Goal: Transaction & Acquisition: Purchase product/service

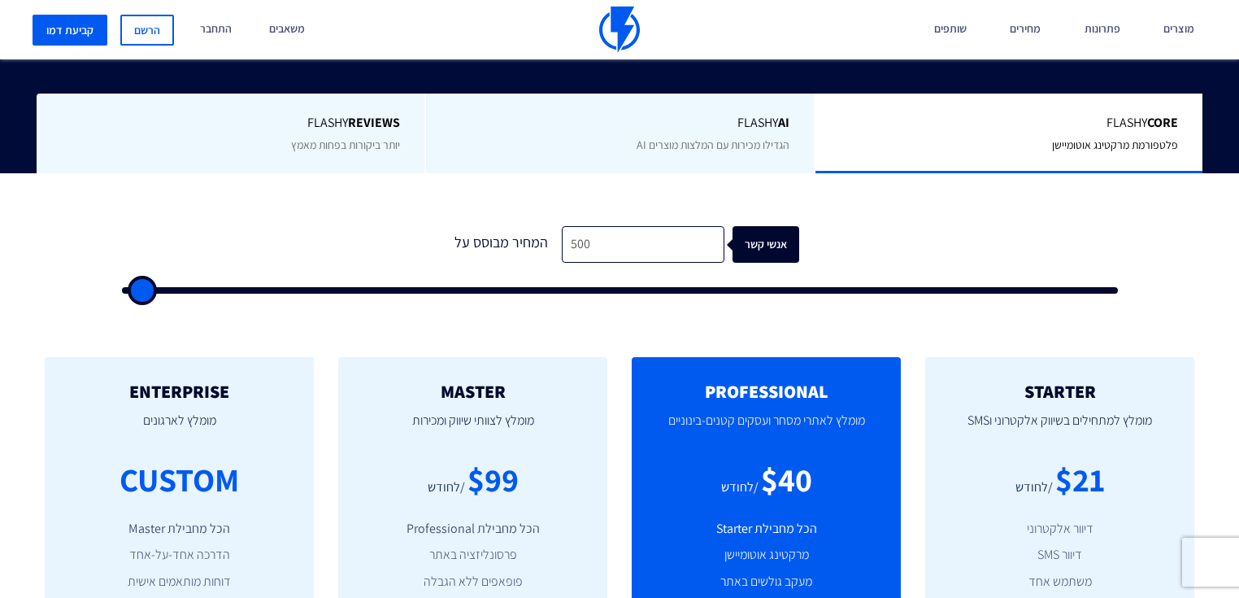
scroll to position [390, 0]
click at [609, 262] on input "500" at bounding box center [643, 244] width 163 height 37
click at [608, 250] on input "500" at bounding box center [643, 244] width 163 height 37
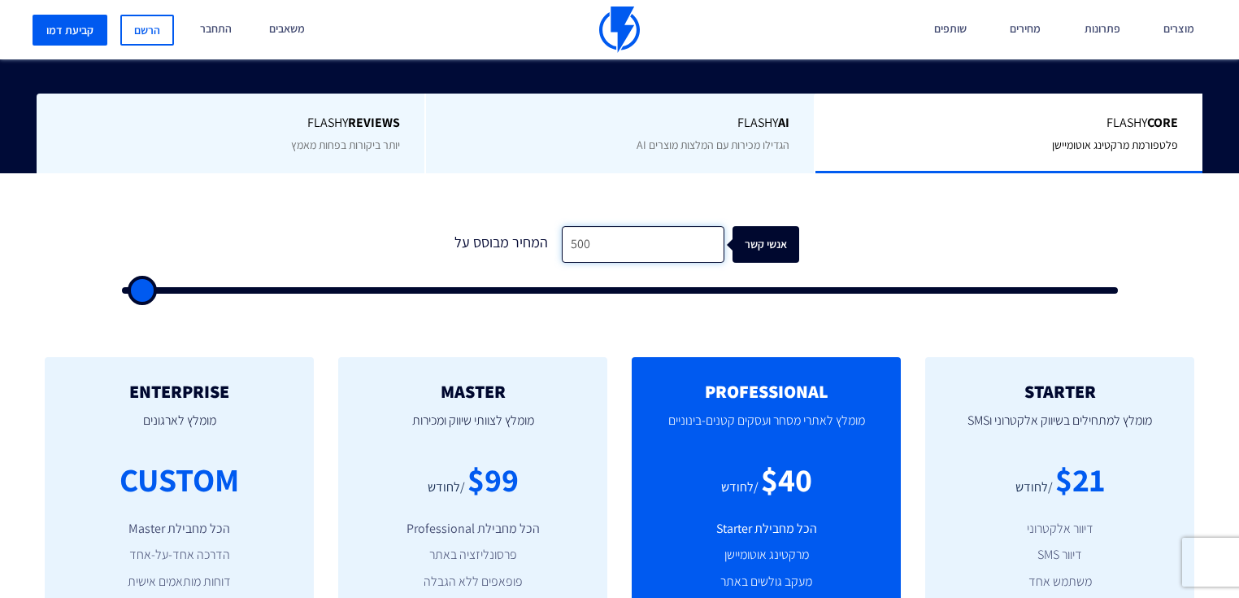
type input "4"
type input "500"
type input "47"
type input "500"
type input "47,000"
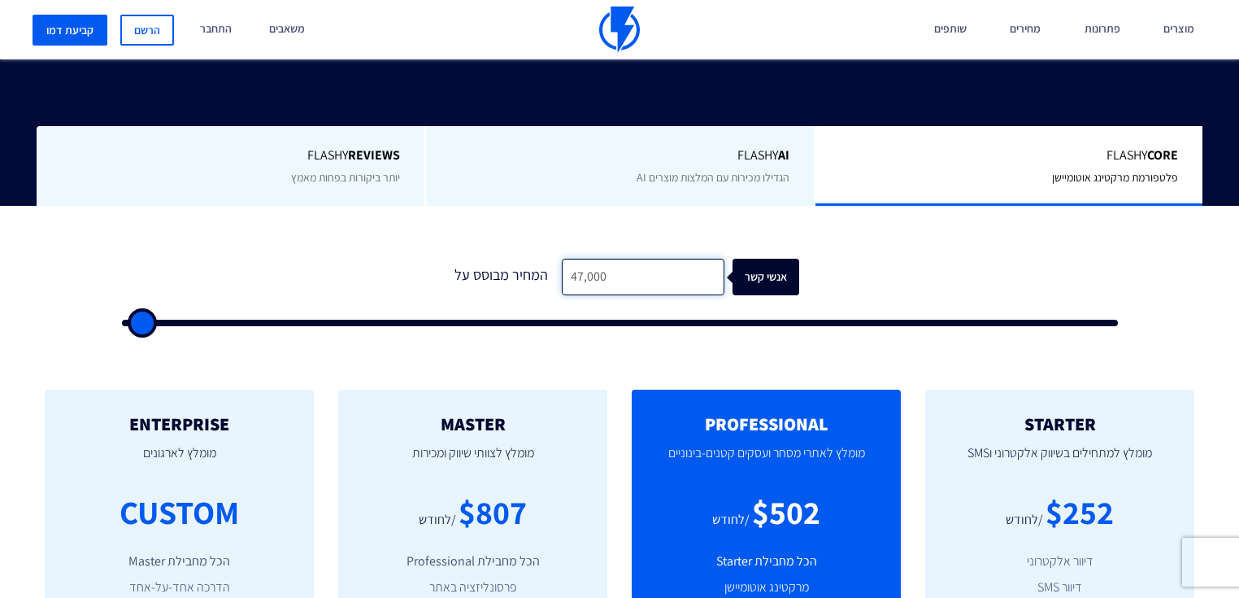
type input "47000"
drag, startPoint x: 623, startPoint y: 244, endPoint x: 525, endPoint y: 239, distance: 97.7
click at [525, 259] on div "המחיר מבוסס על 47,000 אנשי קשר" at bounding box center [619, 277] width 359 height 37
type input "2"
type input "500"
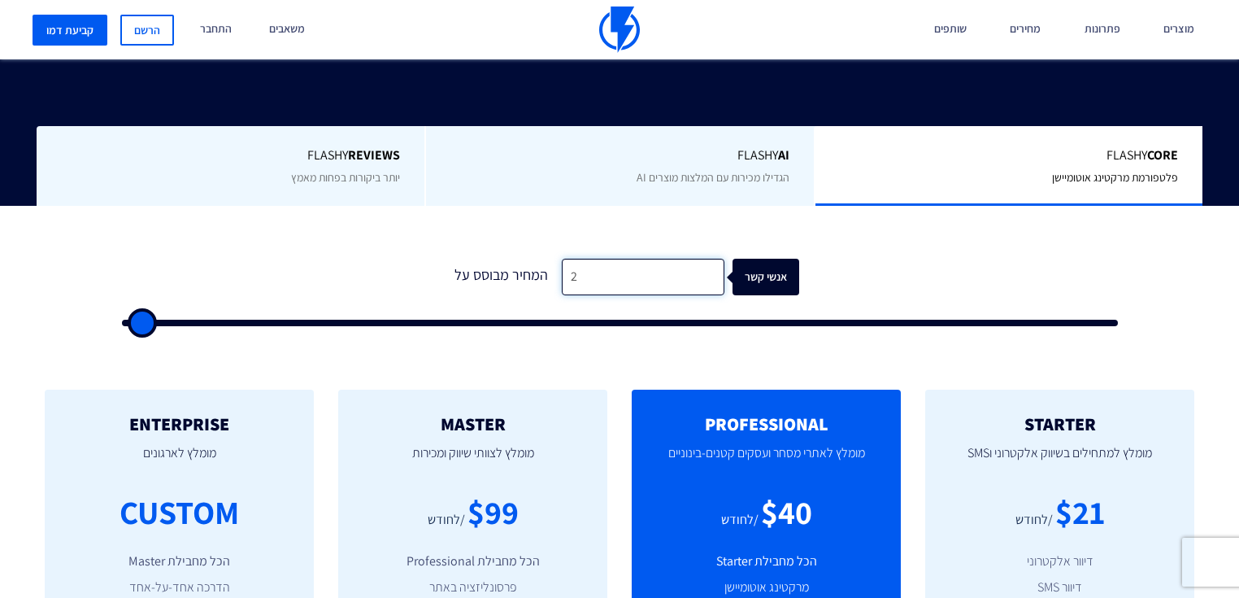
type input "20"
type input "500"
type input "200"
type input "500"
type input "2,000"
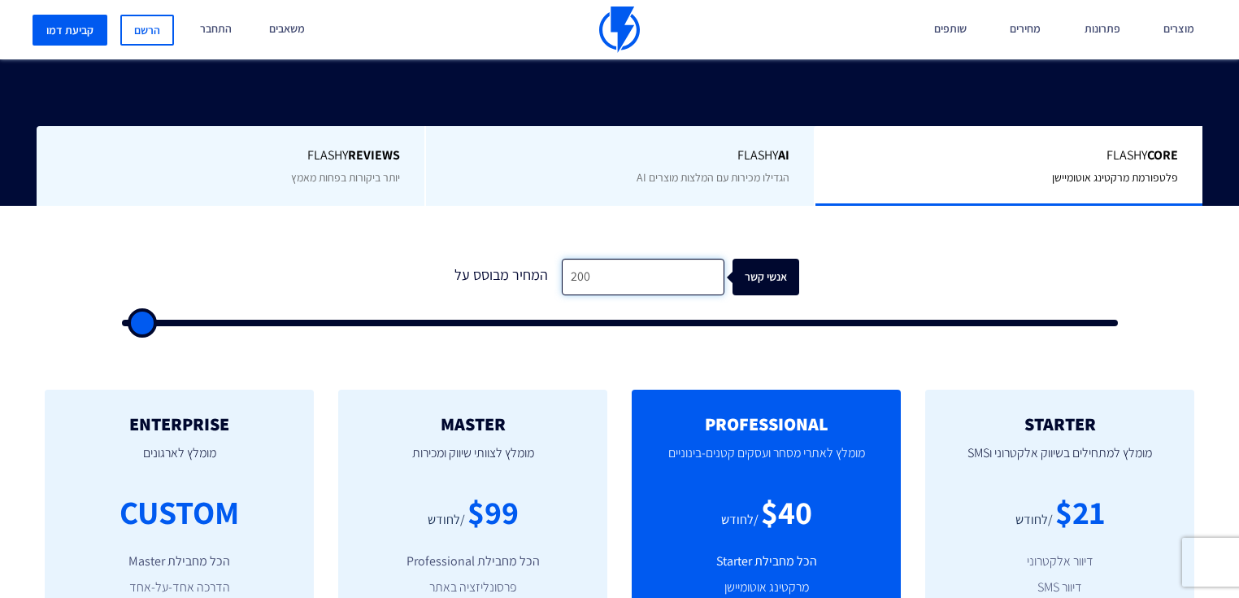
type input "2000"
type input "20,000"
type input "20000"
type input "20,000"
